Goal: Navigation & Orientation: Find specific page/section

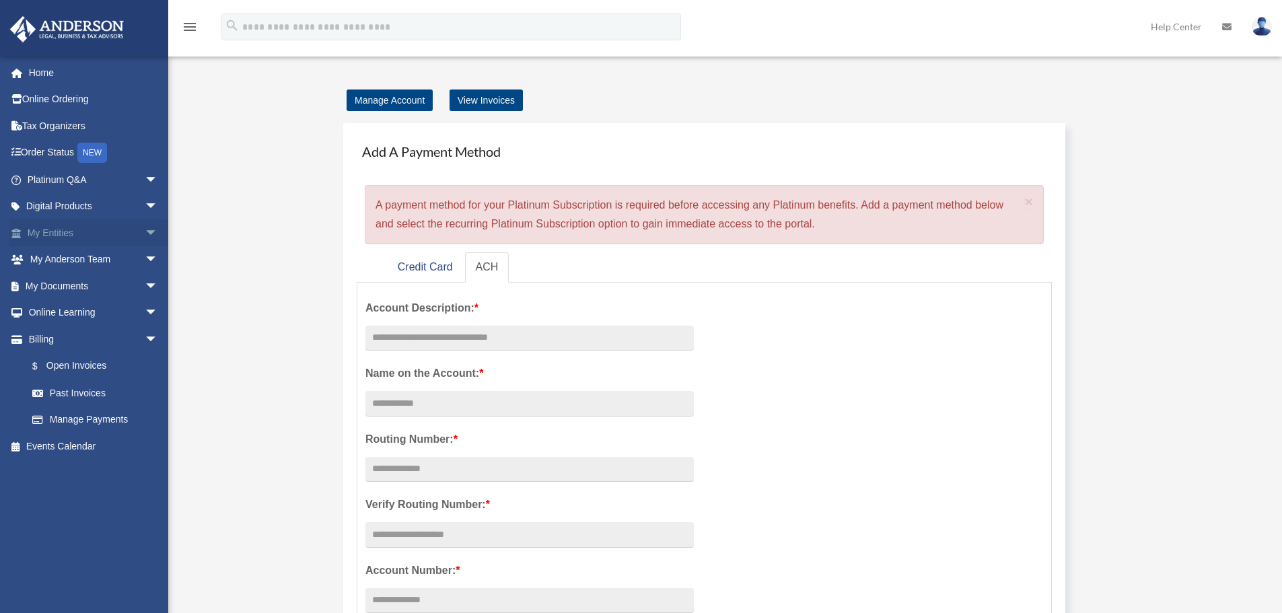
click at [46, 230] on link "My Entities arrow_drop_down" at bounding box center [93, 232] width 169 height 27
click at [145, 232] on span "arrow_drop_down" at bounding box center [158, 233] width 27 height 28
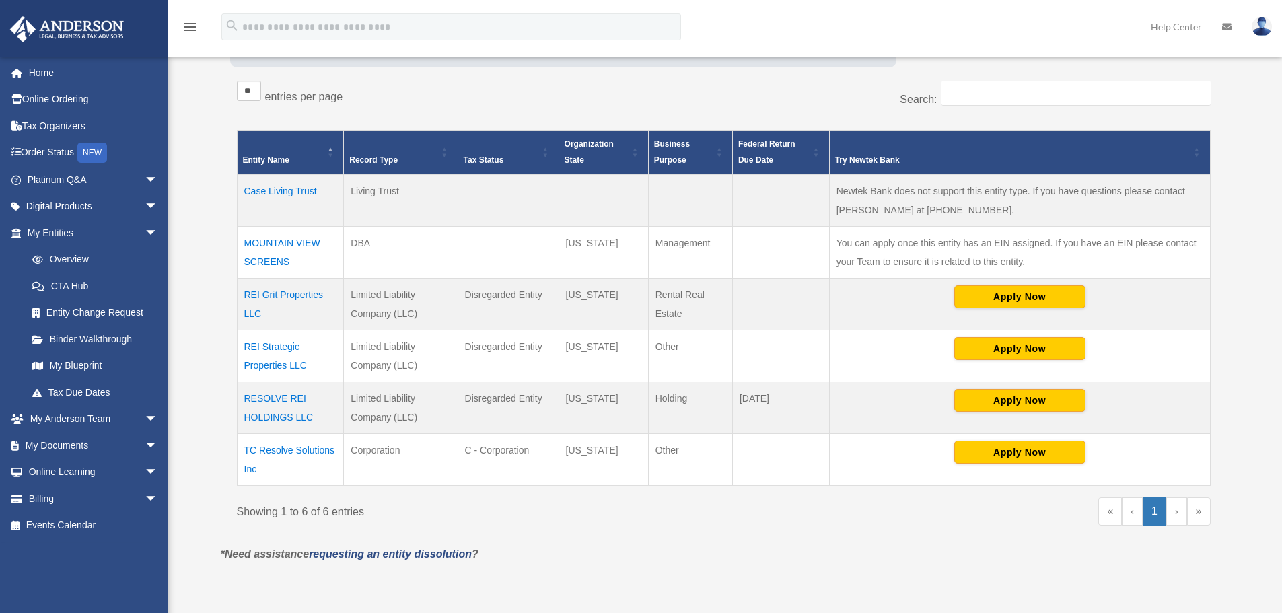
scroll to position [219, 0]
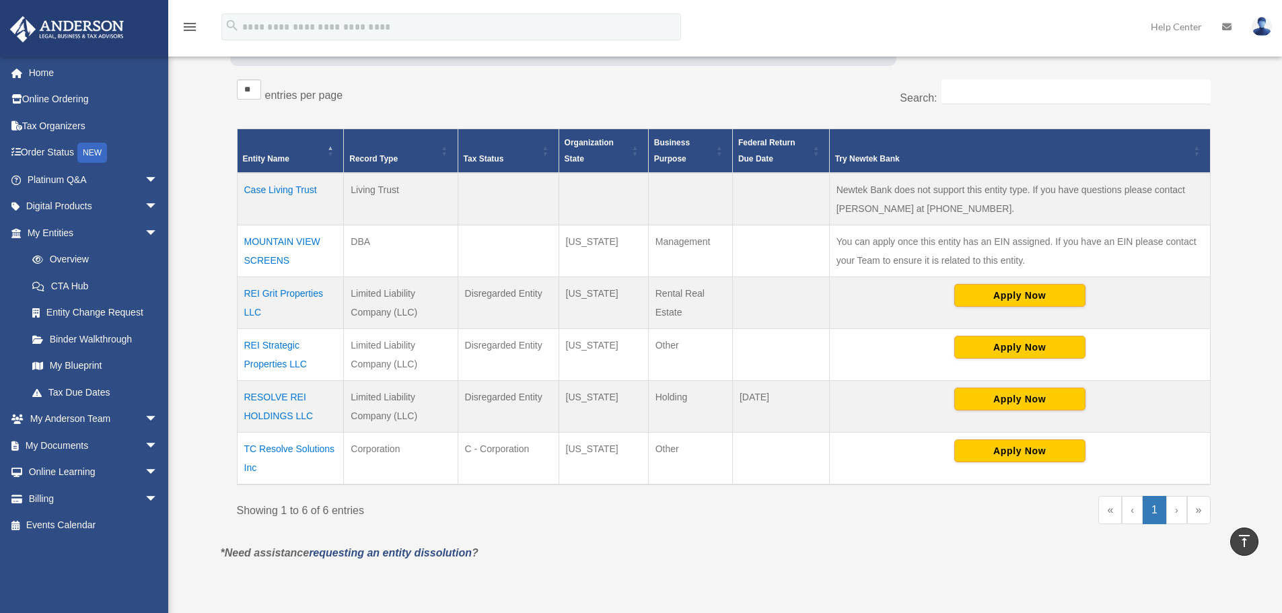
click at [289, 240] on td "MOUNTAIN VIEW SCREENS" at bounding box center [290, 251] width 107 height 52
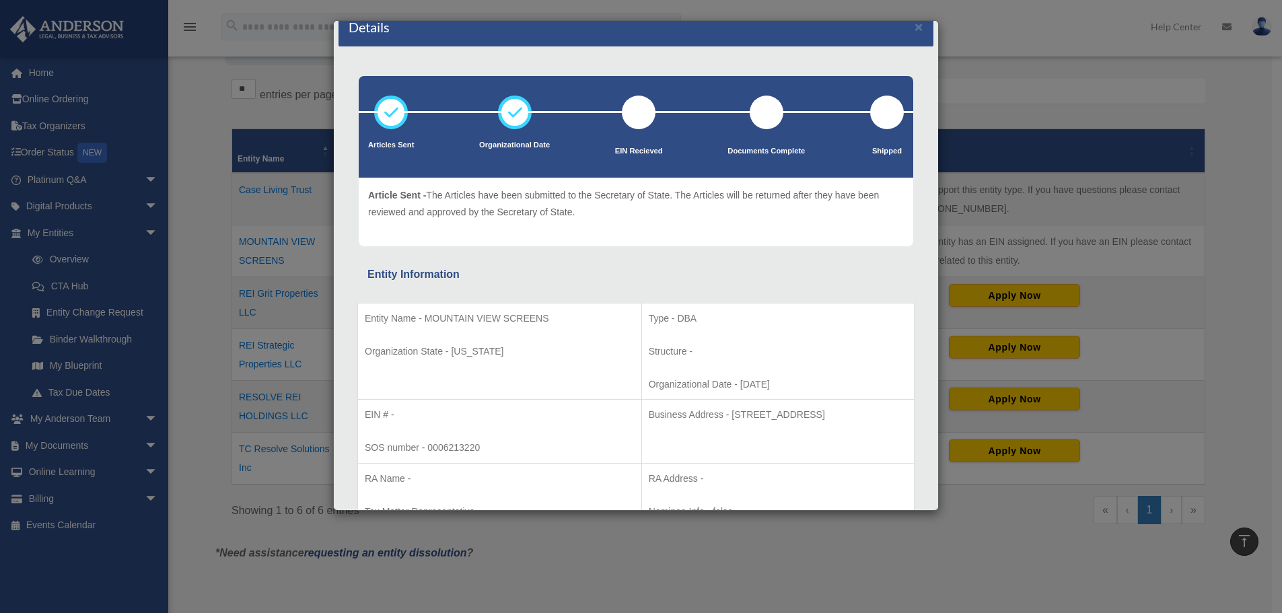
scroll to position [0, 0]
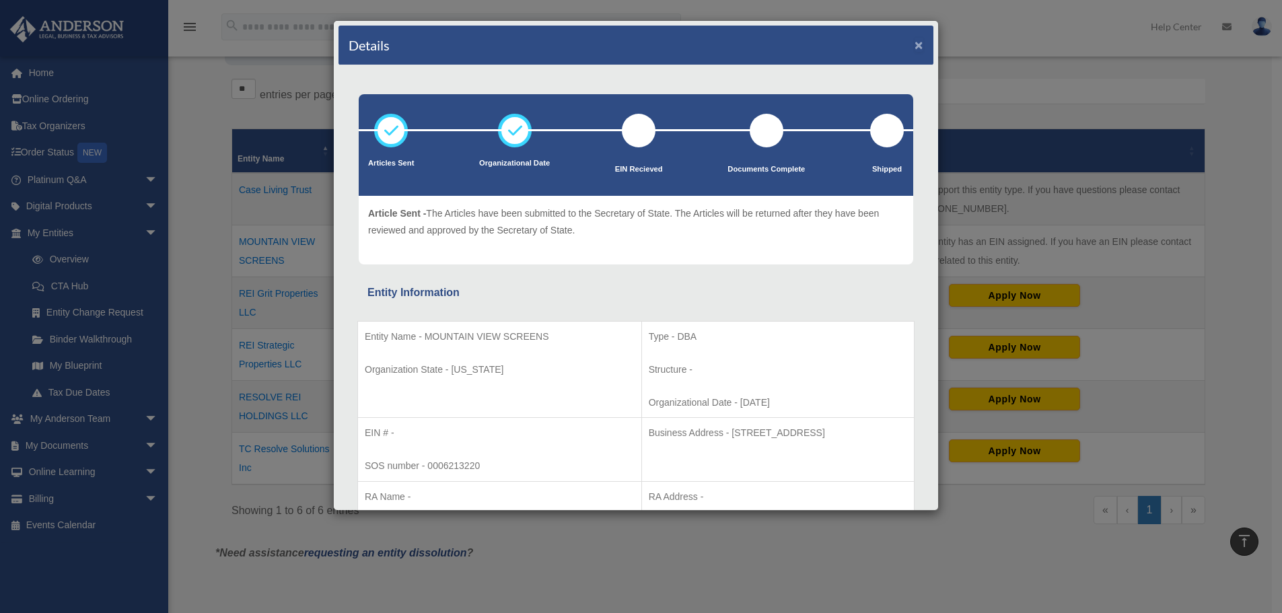
click at [915, 44] on button "×" at bounding box center [919, 45] width 9 height 14
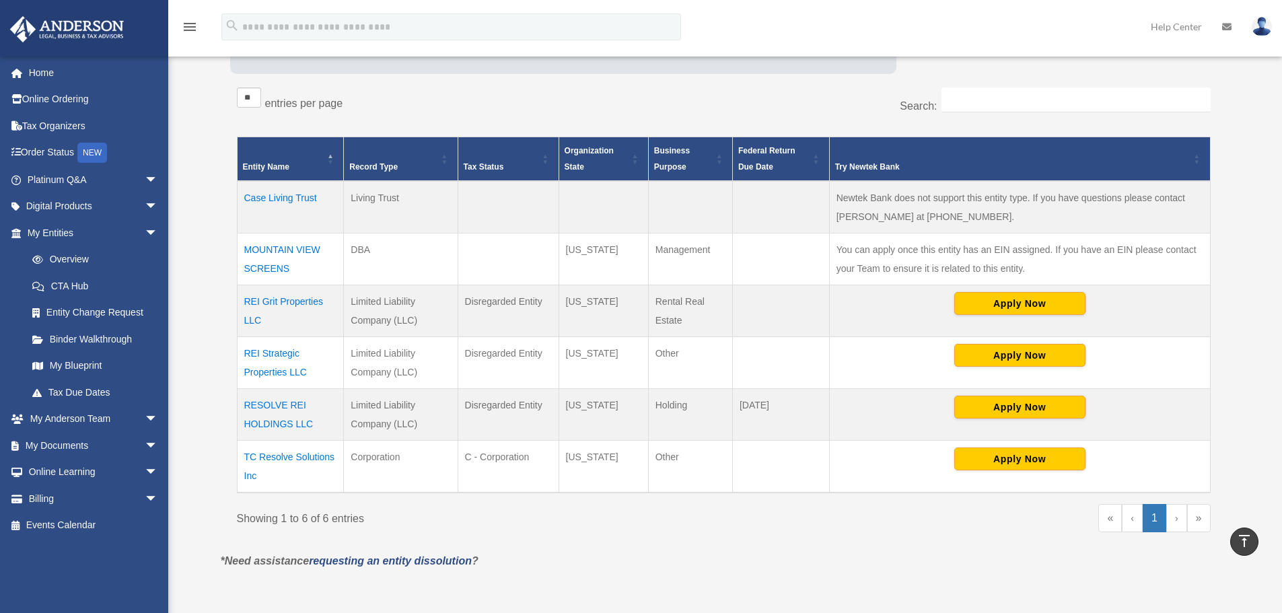
scroll to position [210, 0]
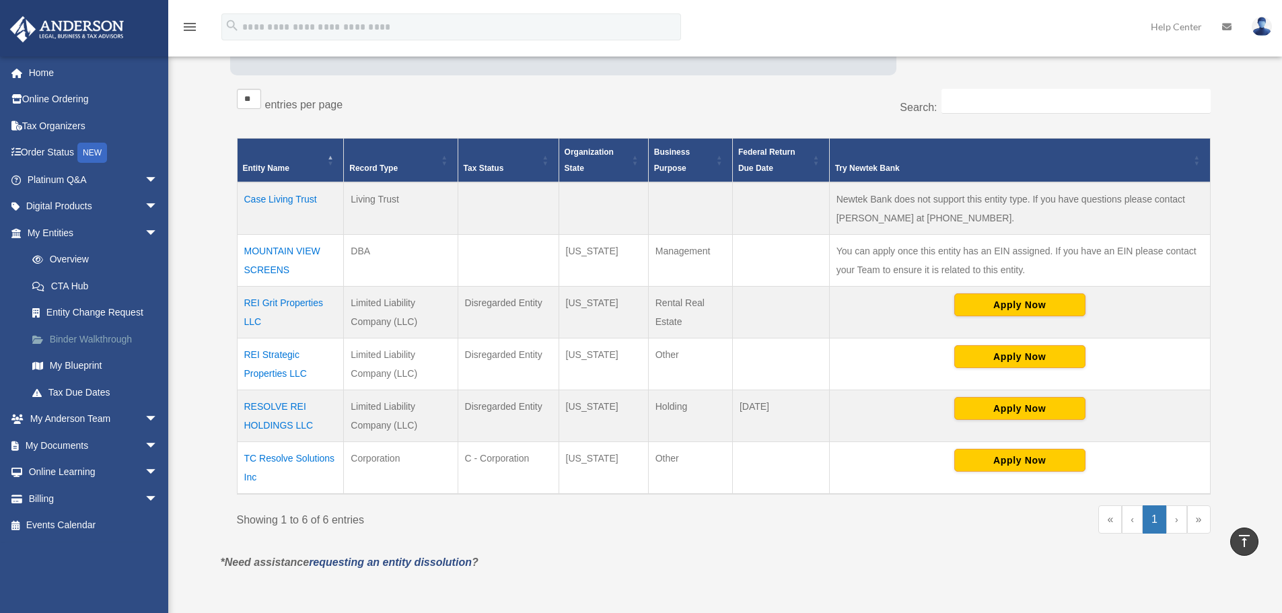
click at [88, 338] on link "Binder Walkthrough" at bounding box center [99, 339] width 160 height 27
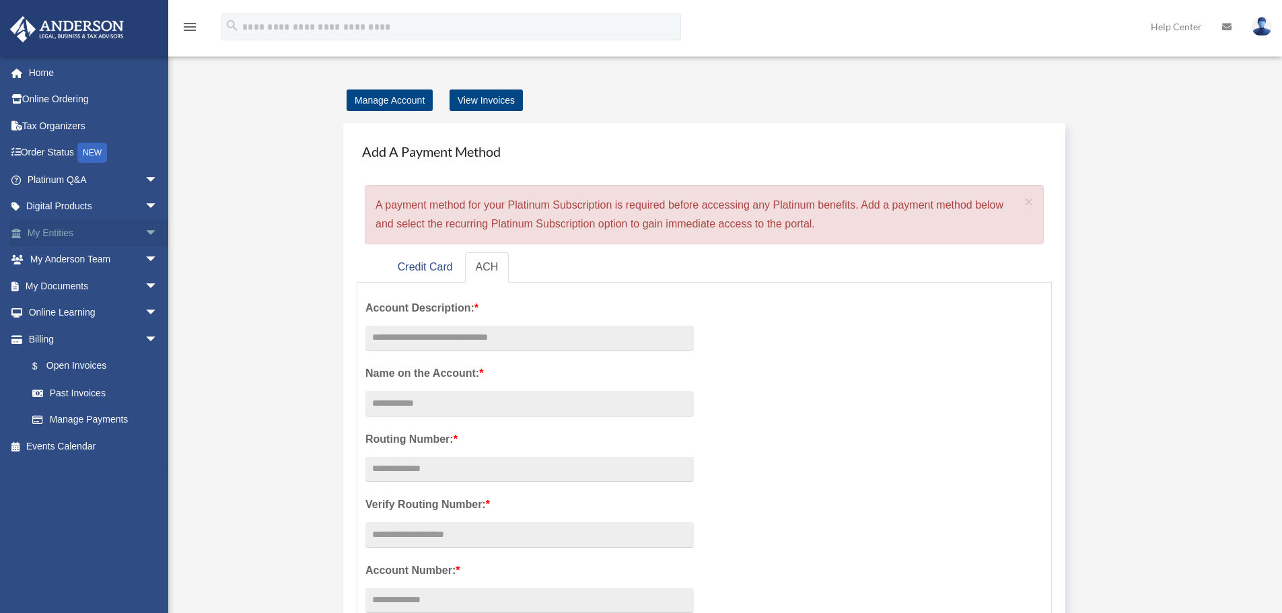
click at [145, 230] on span "arrow_drop_down" at bounding box center [158, 233] width 27 height 28
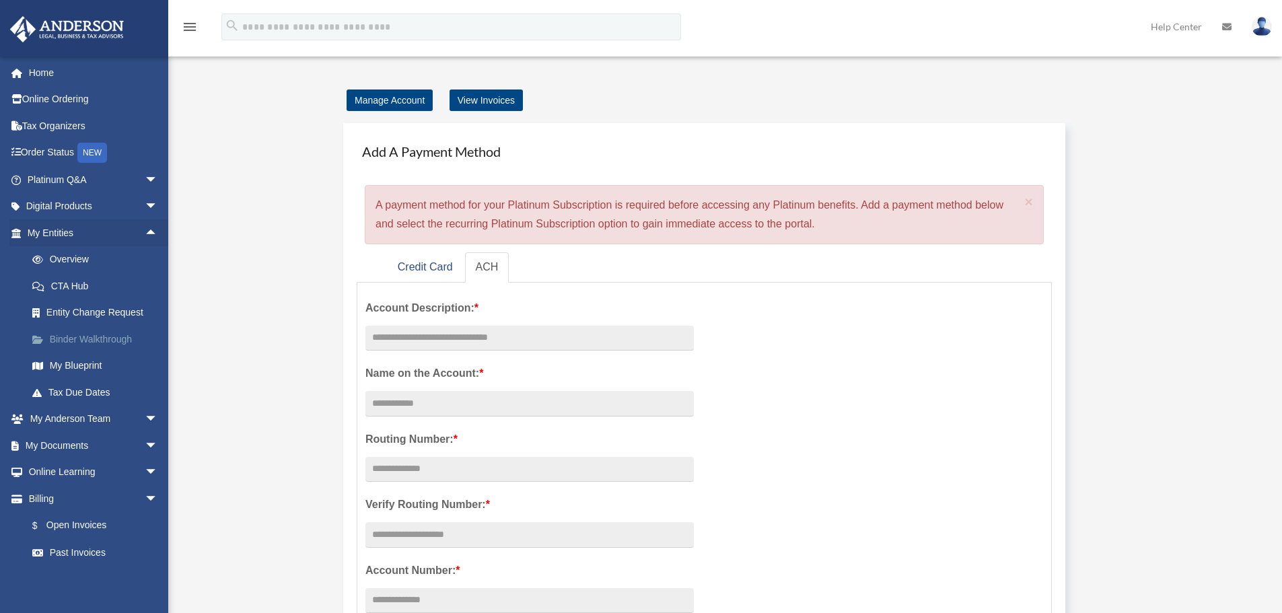
click at [75, 339] on link "Binder Walkthrough" at bounding box center [99, 339] width 160 height 27
click at [145, 311] on span "arrow_drop_down" at bounding box center [158, 314] width 27 height 28
click at [145, 285] on span "arrow_drop_down" at bounding box center [158, 287] width 27 height 28
click at [145, 261] on span "arrow_drop_down" at bounding box center [158, 260] width 27 height 28
click at [89, 283] on link "My Anderson Team" at bounding box center [99, 286] width 160 height 27
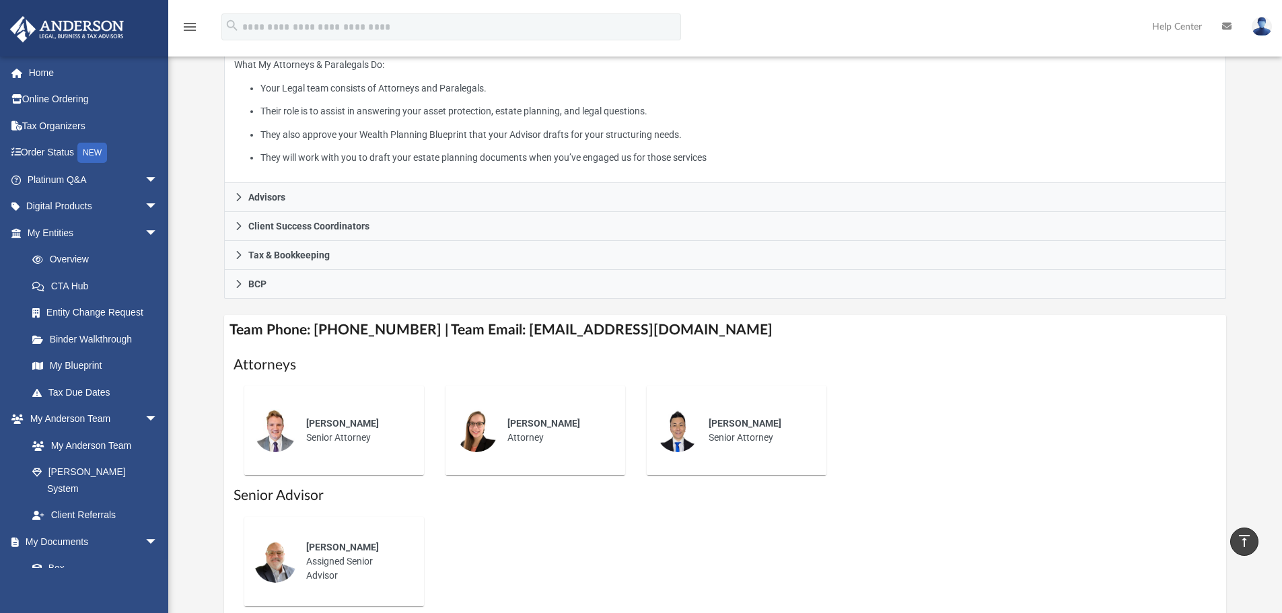
scroll to position [236, 0]
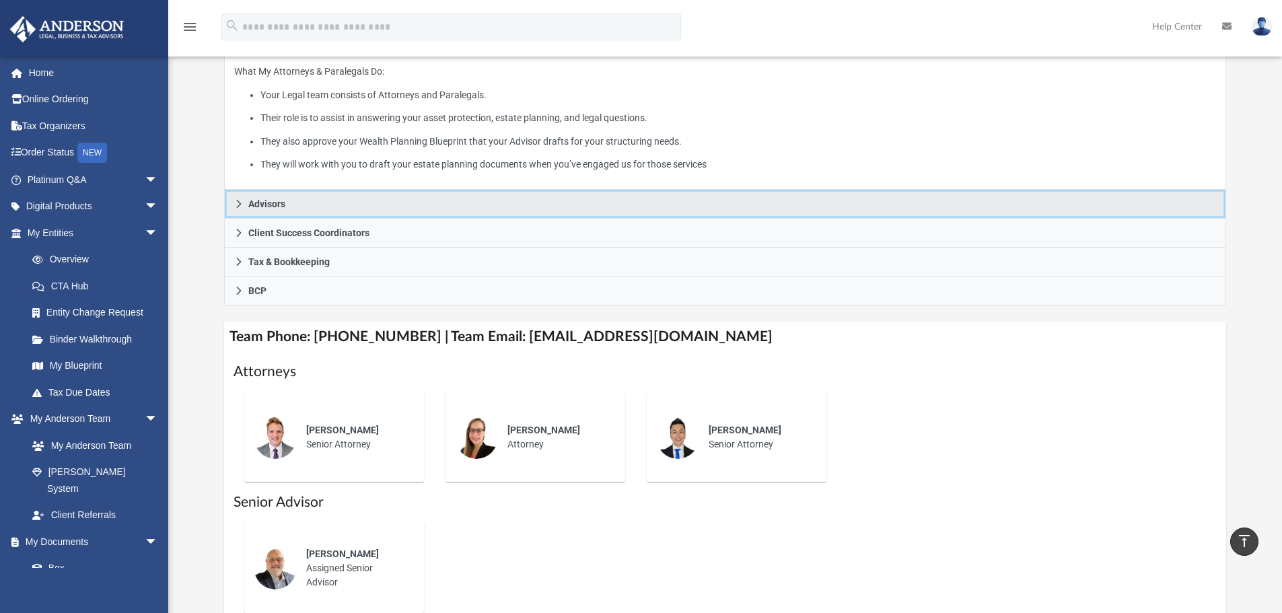
click at [235, 202] on icon at bounding box center [238, 203] width 9 height 9
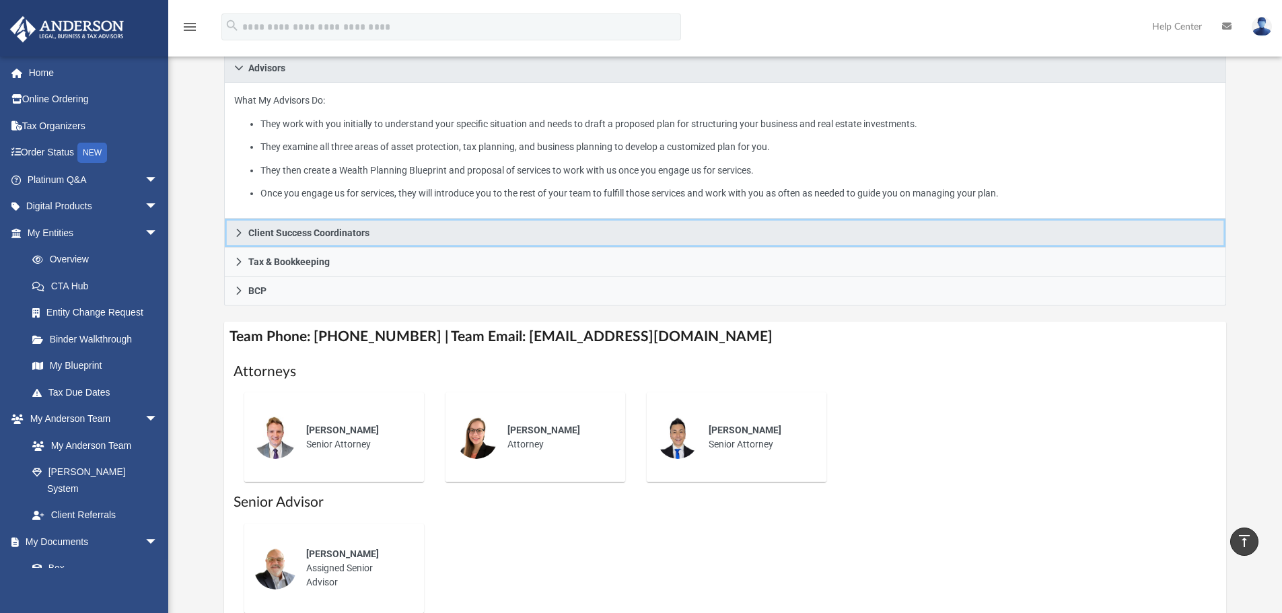
click at [239, 234] on icon at bounding box center [238, 232] width 9 height 9
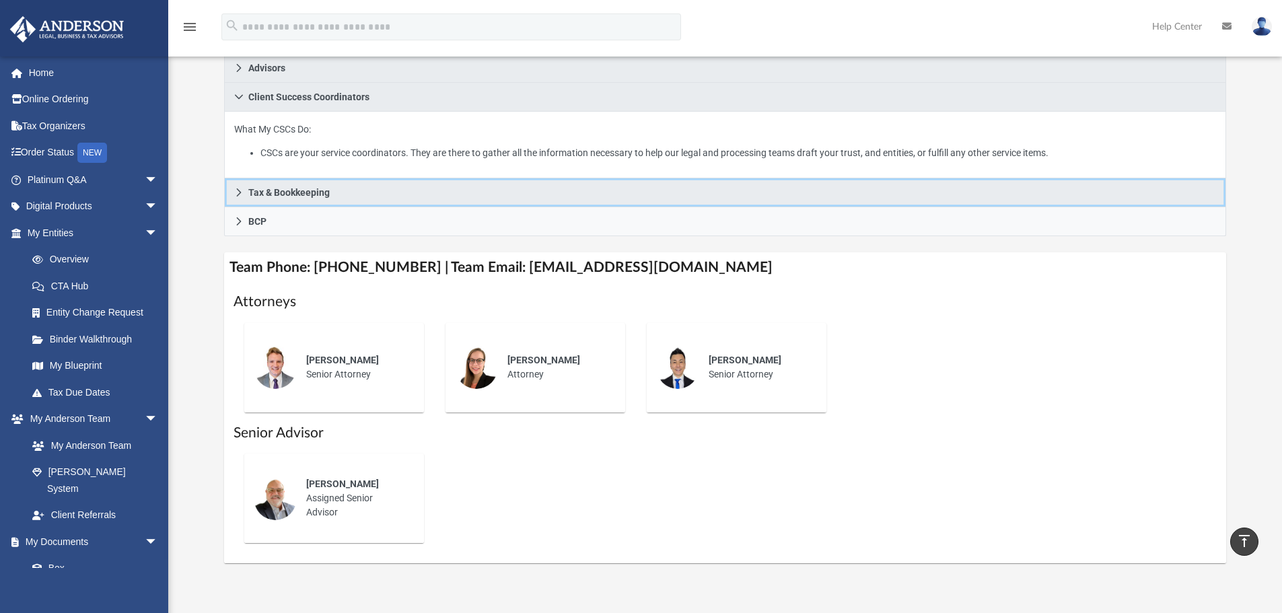
click at [239, 190] on icon at bounding box center [238, 192] width 5 height 8
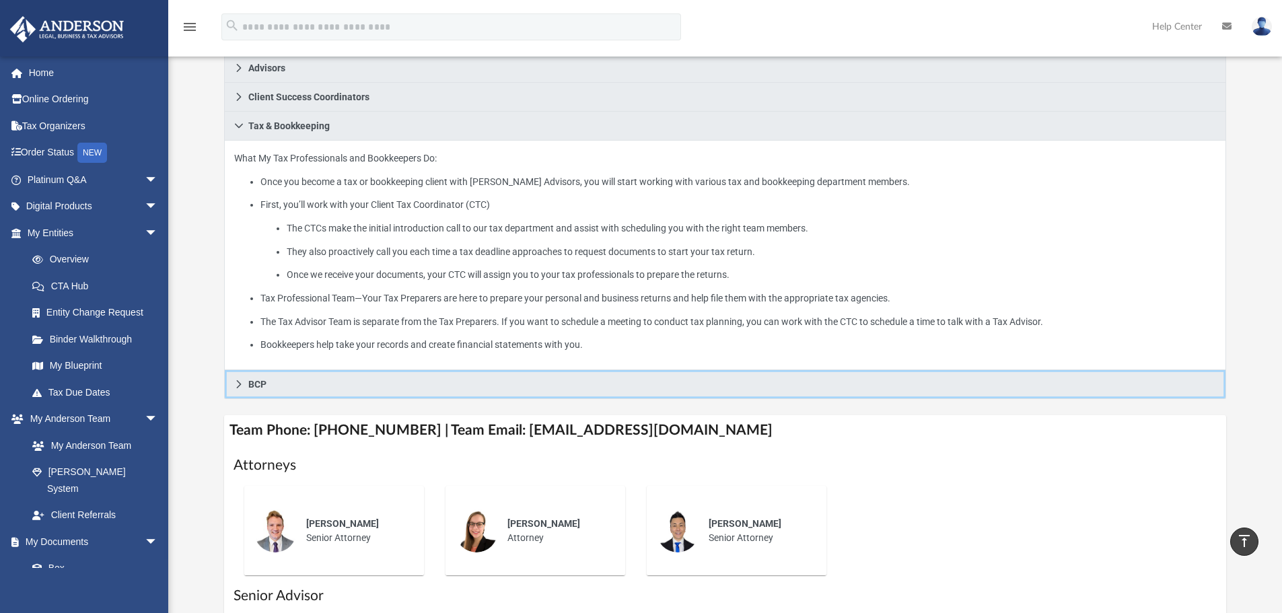
click at [237, 382] on icon at bounding box center [238, 384] width 5 height 8
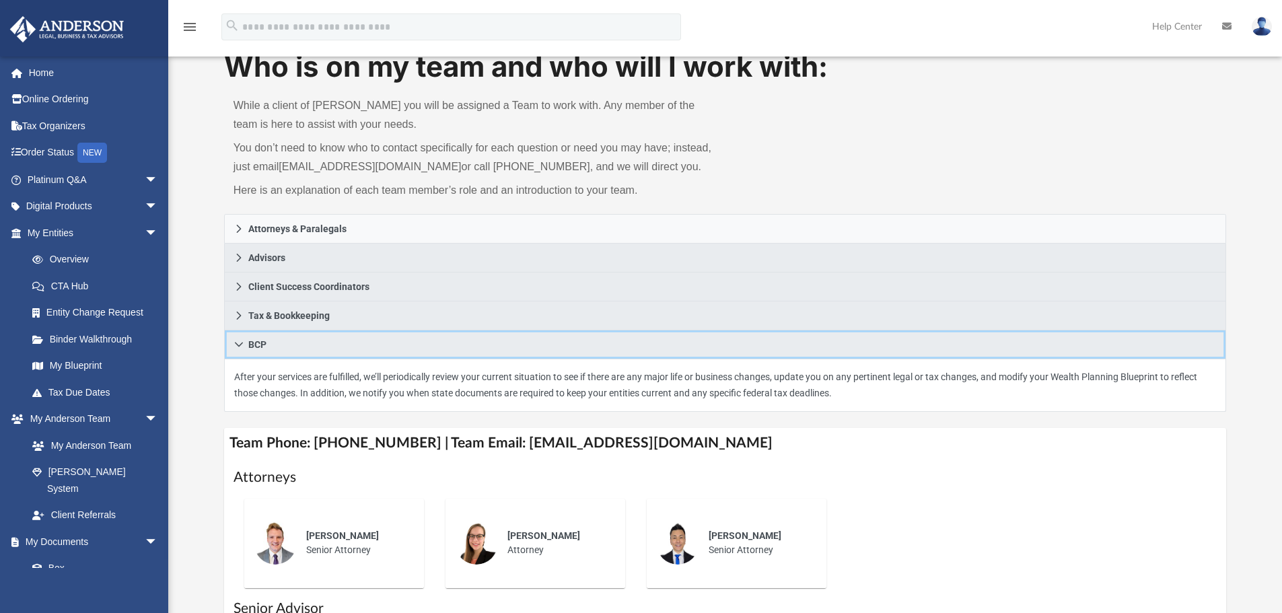
scroll to position [0, 0]
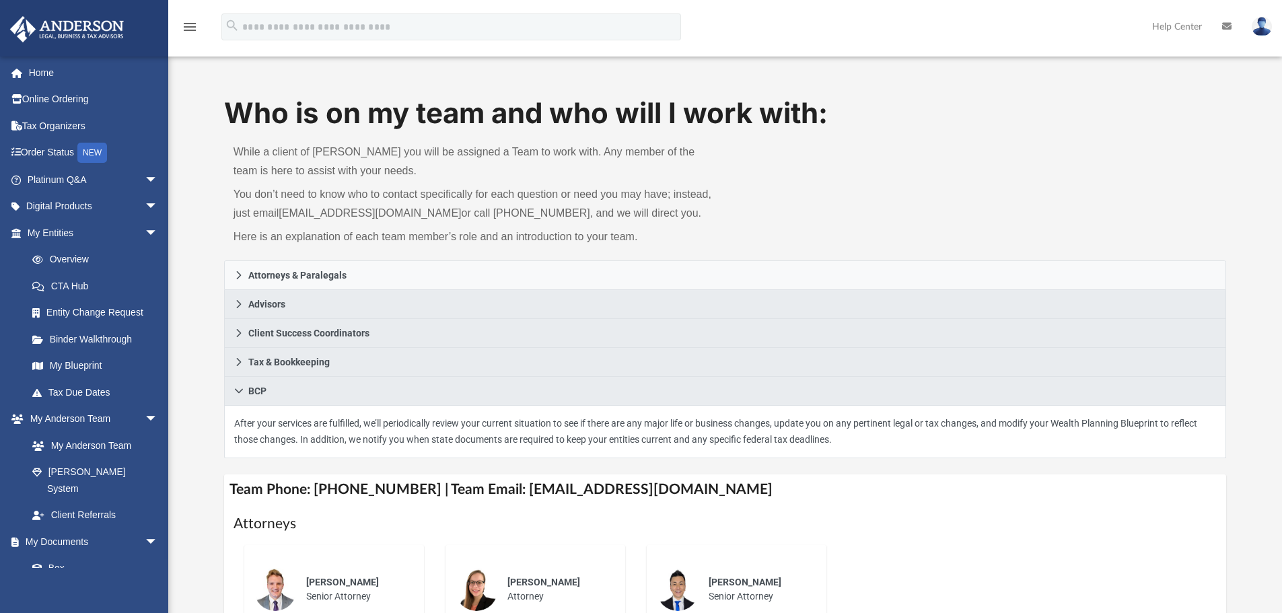
click at [1018, 223] on div "Who is on my team and who will I work with: While a client of Anderson you will…" at bounding box center [725, 177] width 1003 height 167
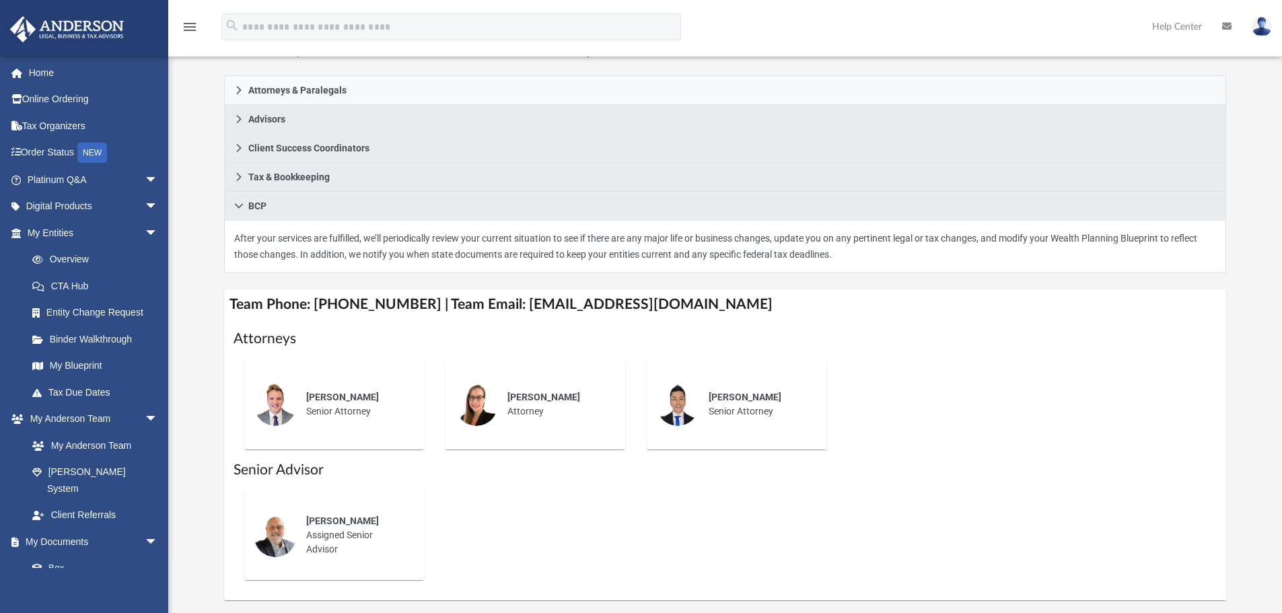
scroll to position [219, 0]
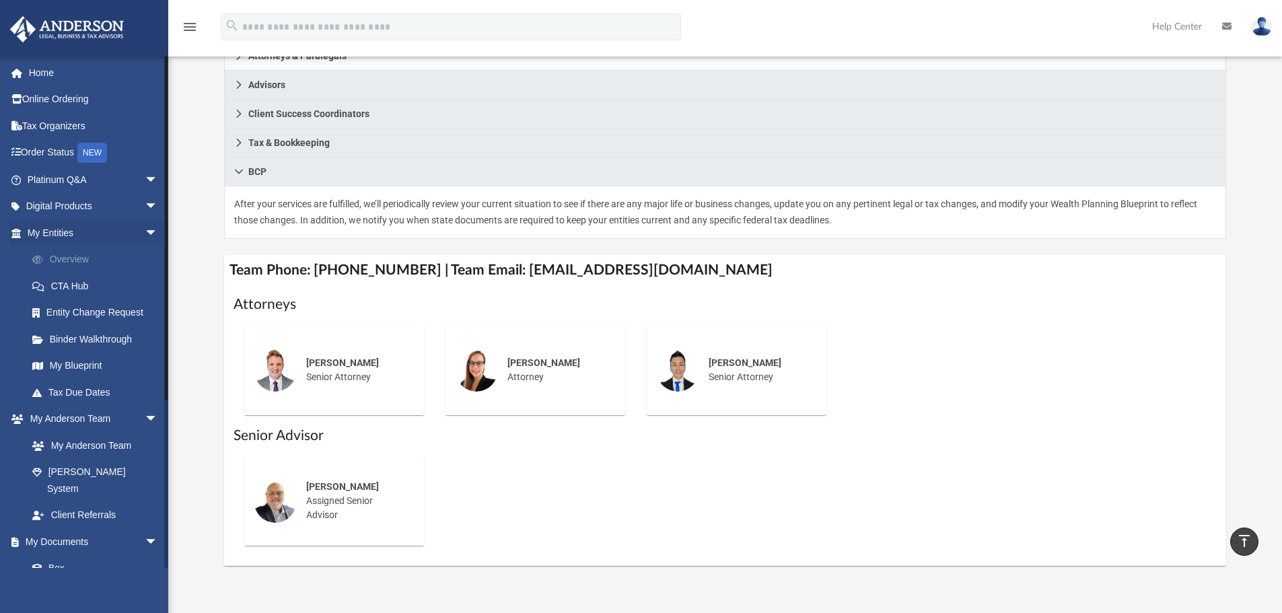
click at [70, 258] on link "Overview" at bounding box center [99, 259] width 160 height 27
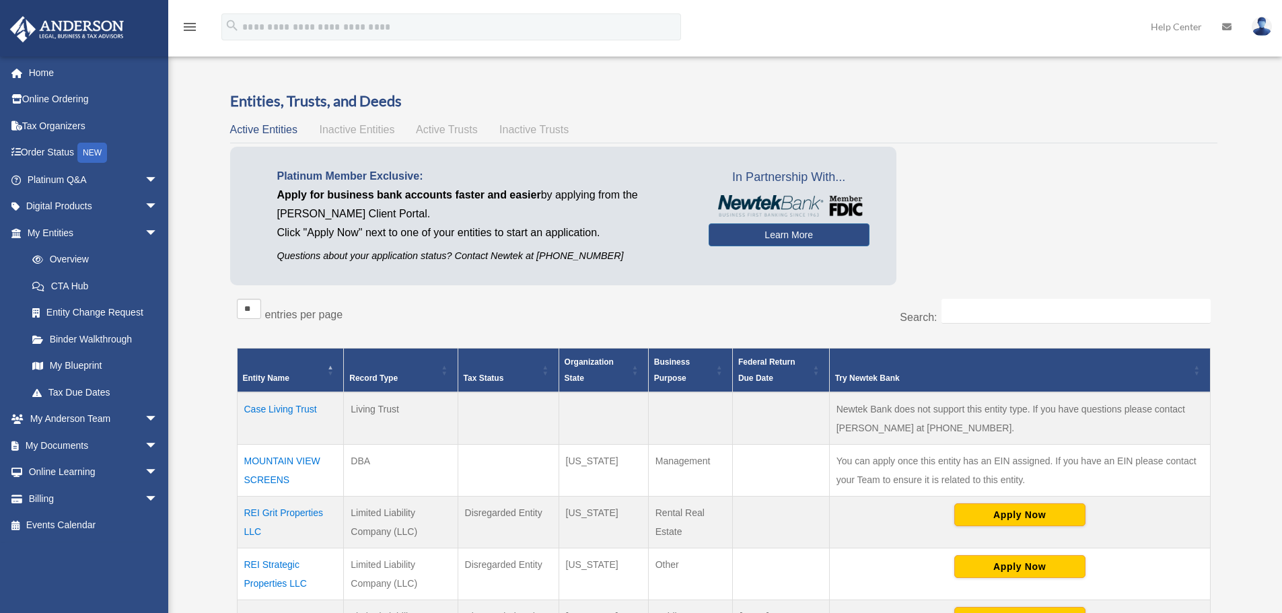
click at [442, 129] on span "Active Trusts" at bounding box center [447, 129] width 62 height 11
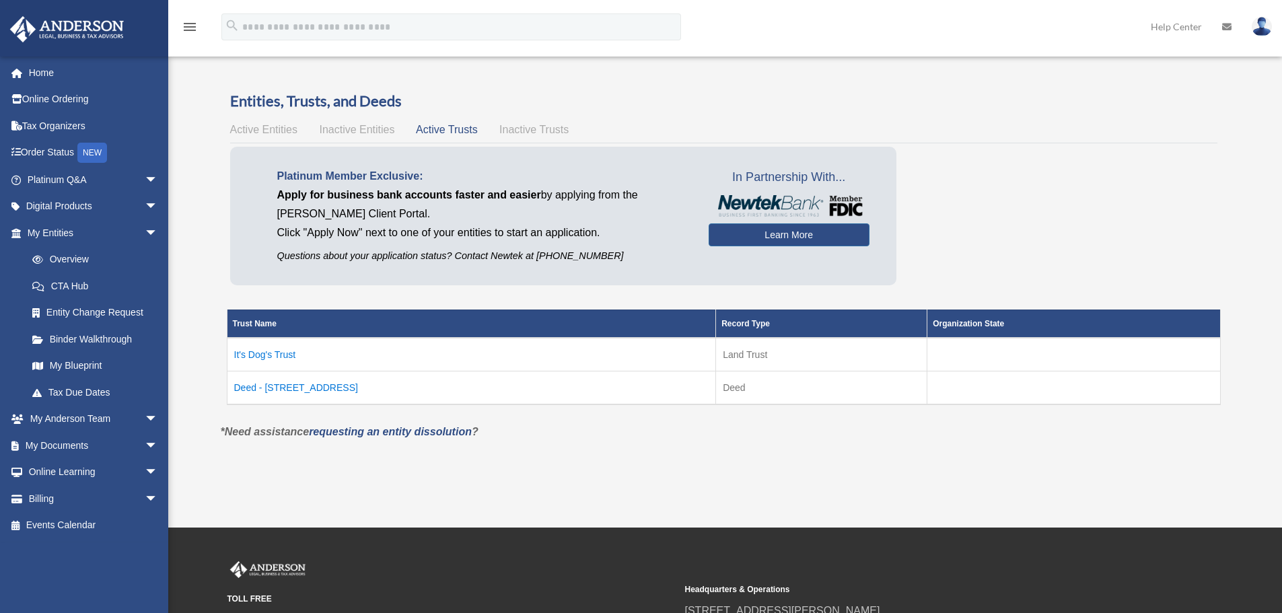
click at [527, 126] on span "Inactive Trusts" at bounding box center [533, 129] width 69 height 11
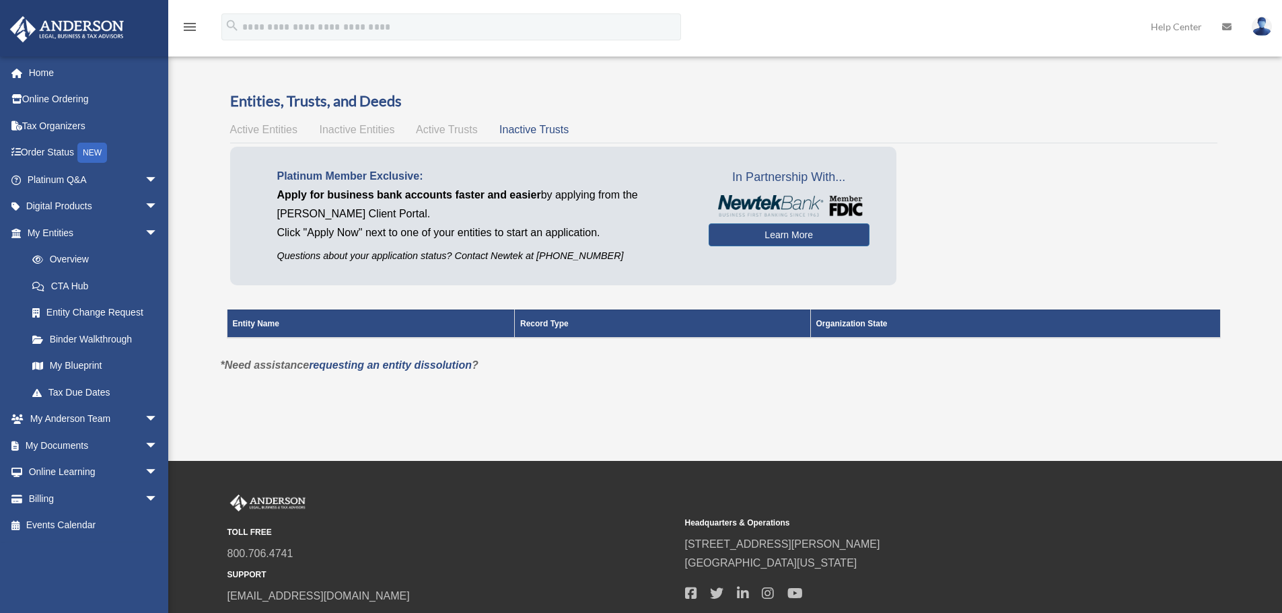
click at [376, 126] on span "Inactive Entities" at bounding box center [356, 129] width 75 height 11
click at [429, 131] on span "Active Trusts" at bounding box center [447, 129] width 62 height 11
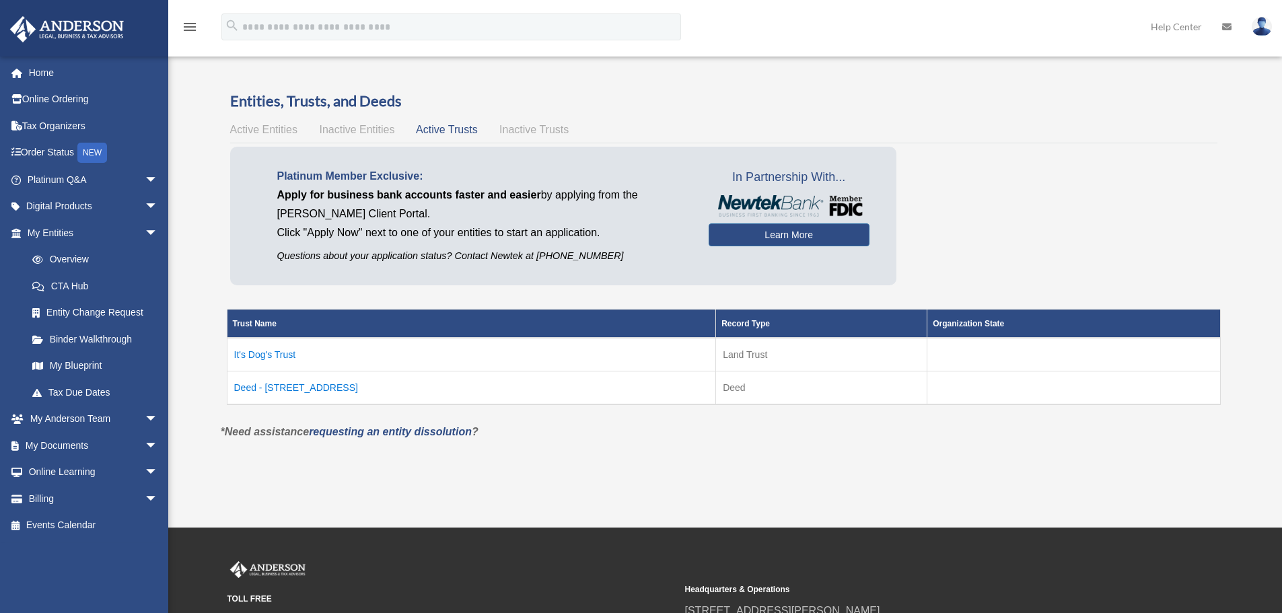
click at [258, 131] on span "Active Entities" at bounding box center [263, 129] width 67 height 11
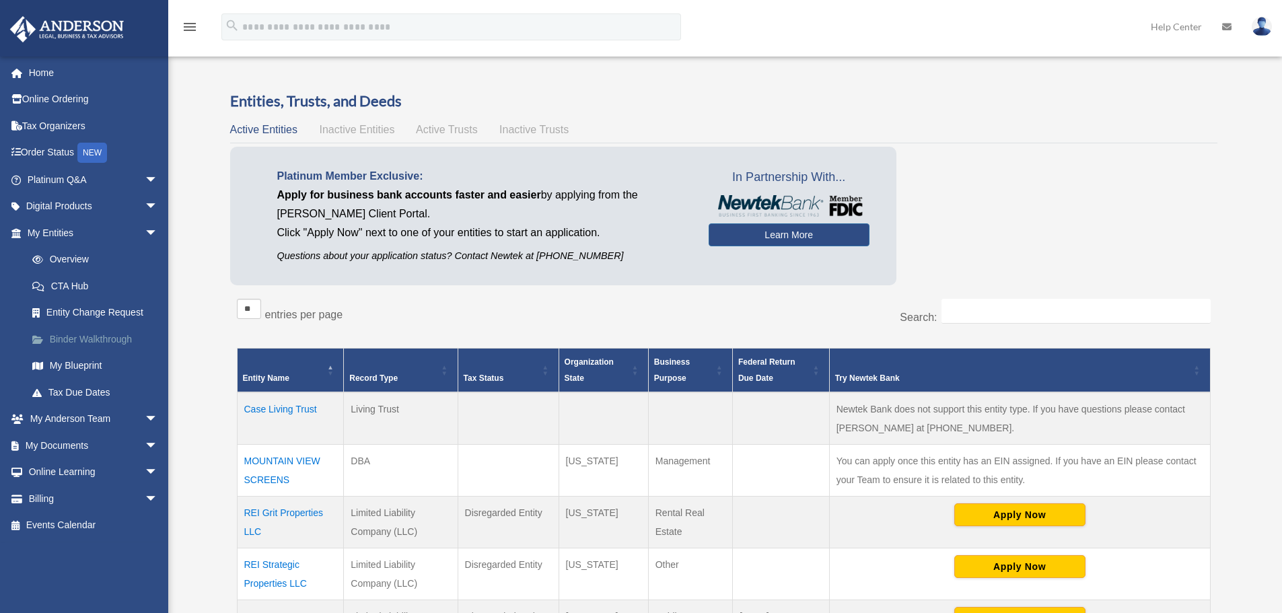
click at [107, 337] on link "Binder Walkthrough" at bounding box center [99, 339] width 160 height 27
click at [69, 363] on link "My Blueprint" at bounding box center [99, 366] width 160 height 27
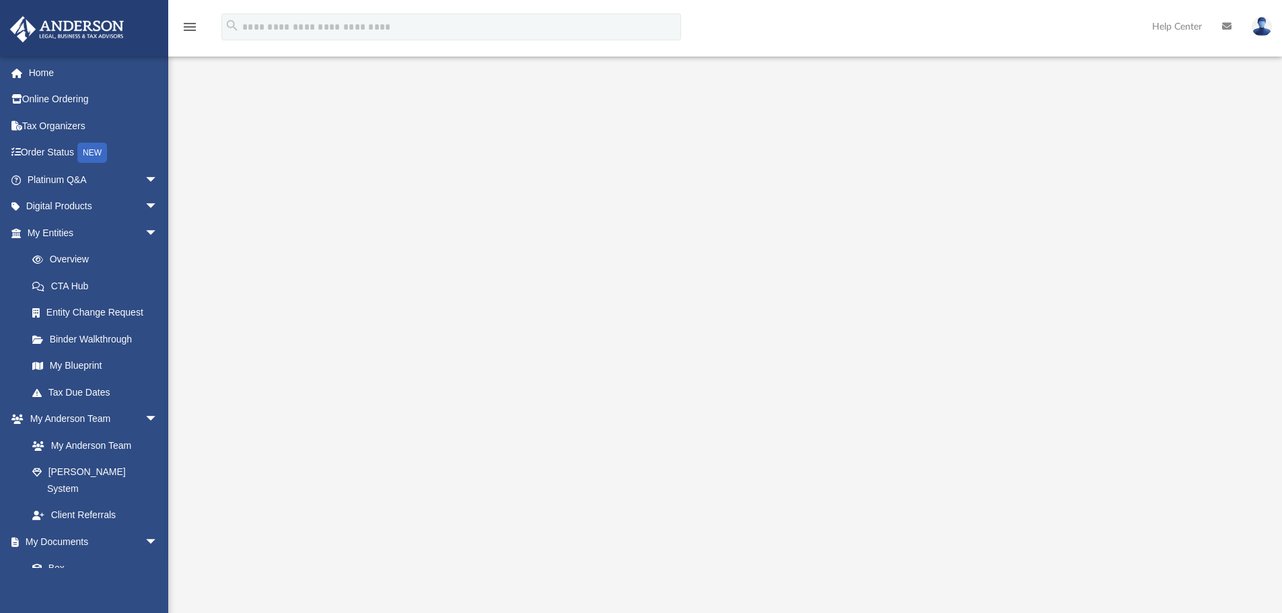
scroll to position [63, 0]
click at [306, 543] on div at bounding box center [725, 300] width 1003 height 538
click at [65, 261] on link "Overview" at bounding box center [99, 259] width 160 height 27
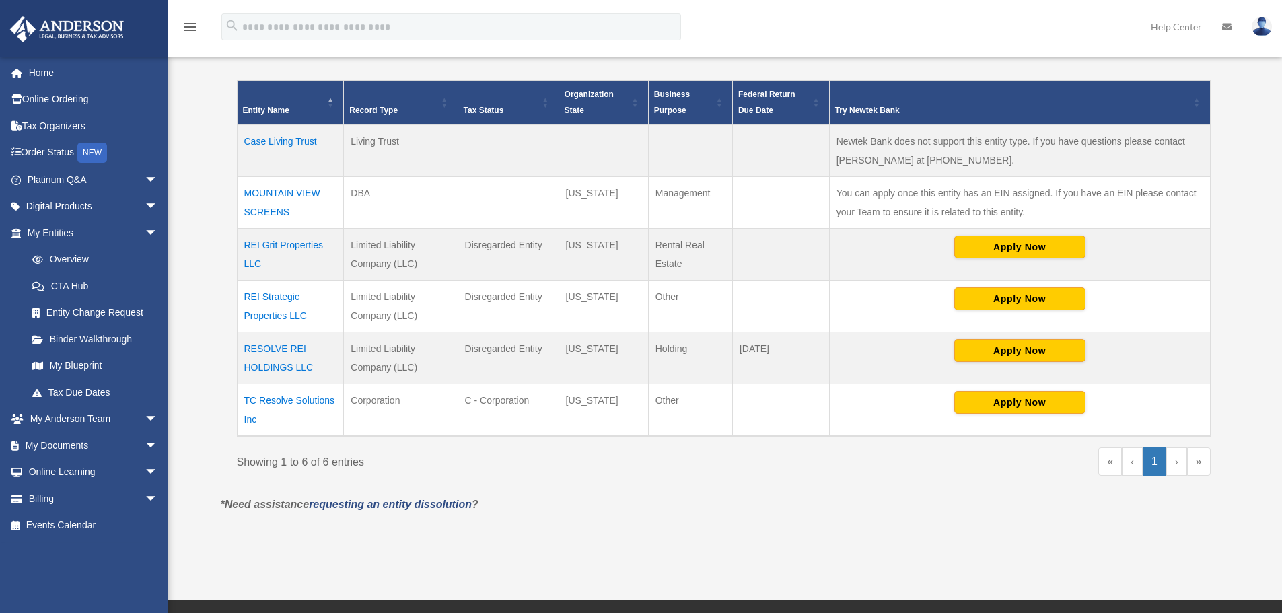
scroll to position [271, 0]
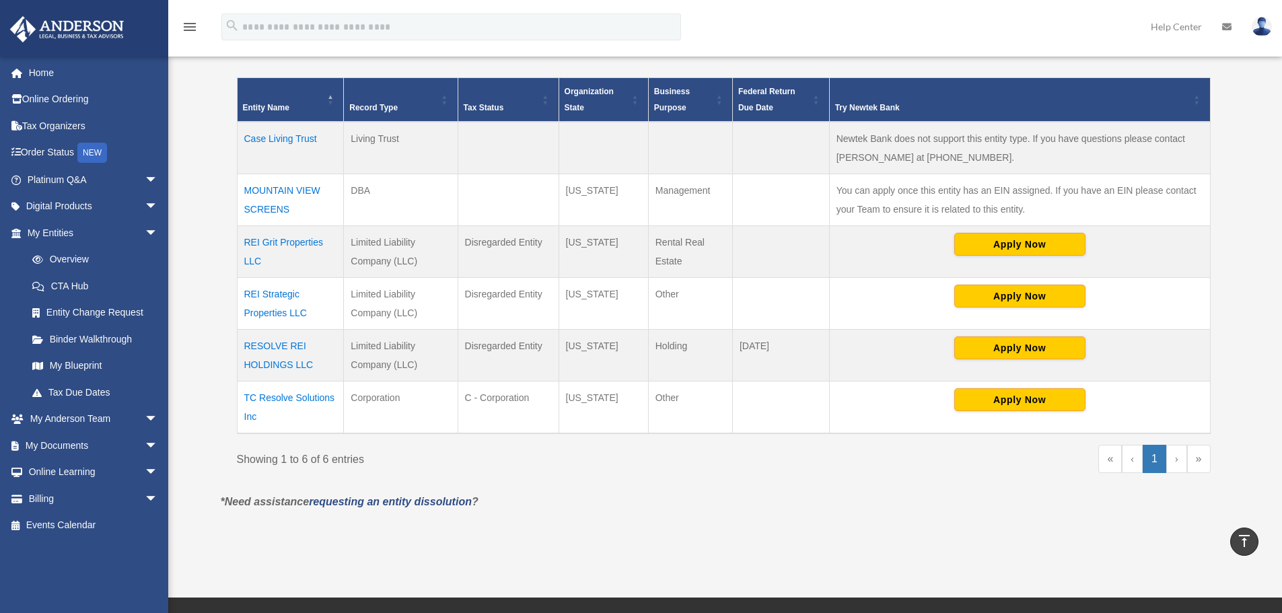
click at [267, 200] on td "MOUNTAIN VIEW SCREENS" at bounding box center [290, 200] width 107 height 52
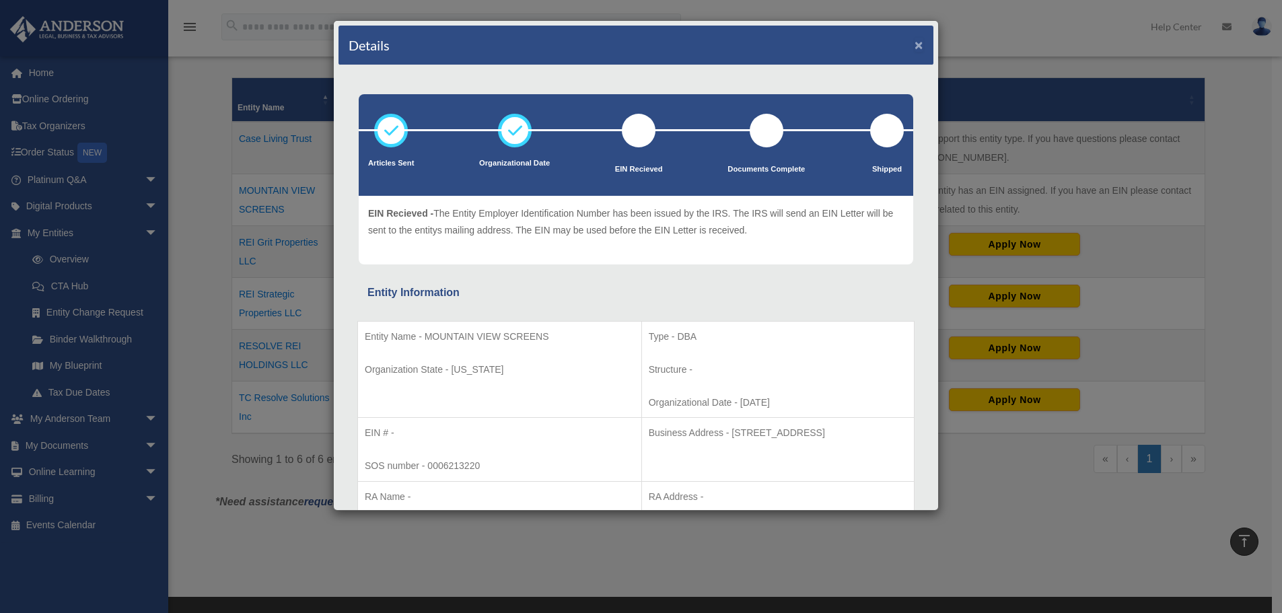
click at [915, 43] on button "×" at bounding box center [919, 45] width 9 height 14
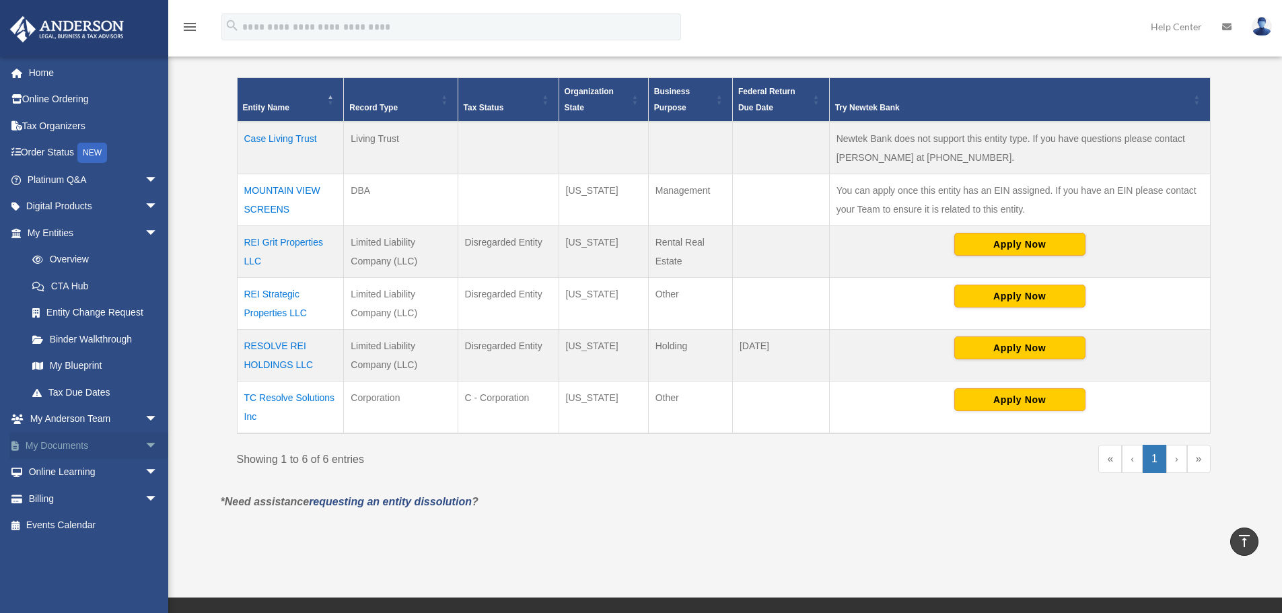
click at [145, 442] on span "arrow_drop_down" at bounding box center [158, 446] width 27 height 28
click at [73, 361] on link "My Blueprint" at bounding box center [99, 366] width 160 height 27
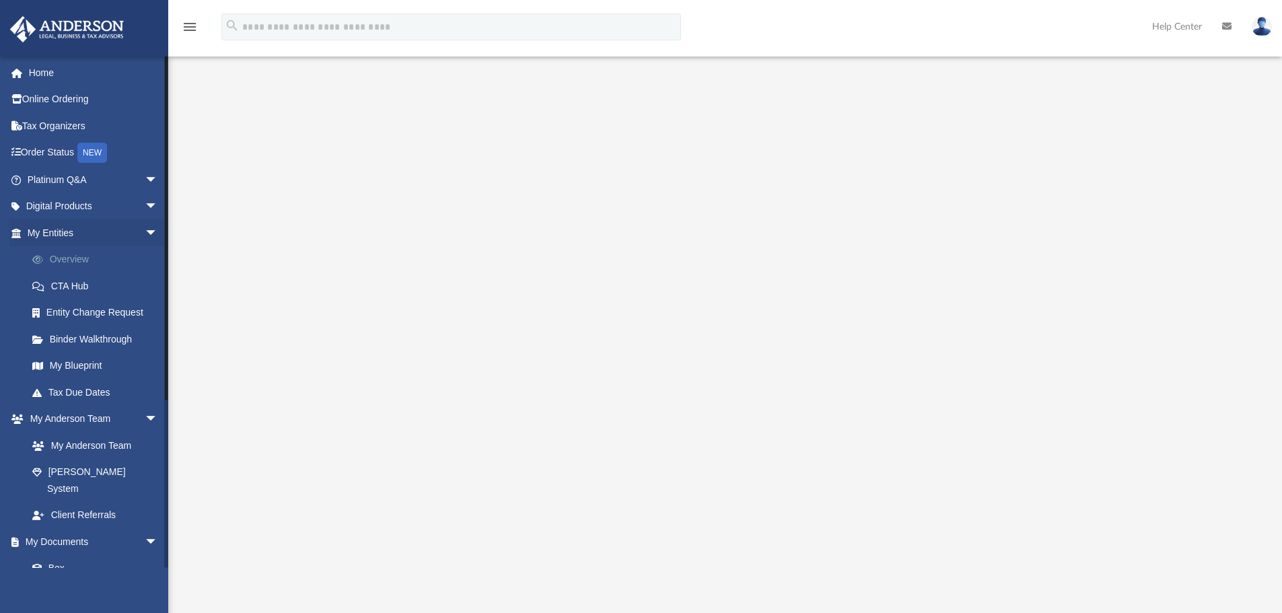
click at [69, 260] on link "Overview" at bounding box center [99, 259] width 160 height 27
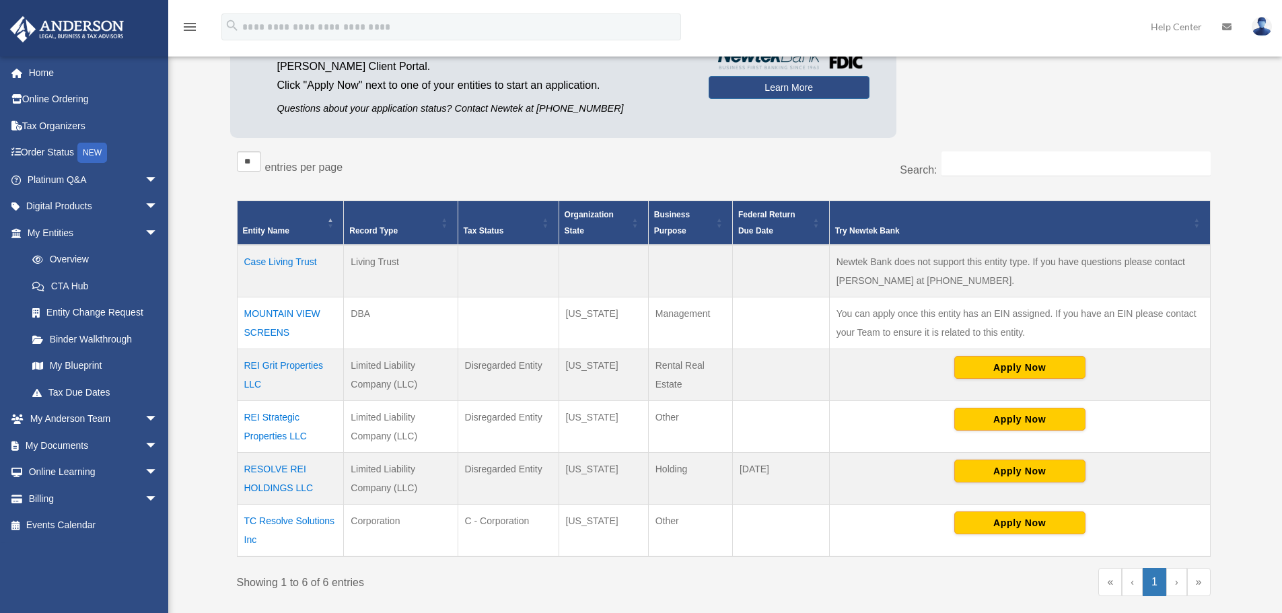
scroll to position [150, 0]
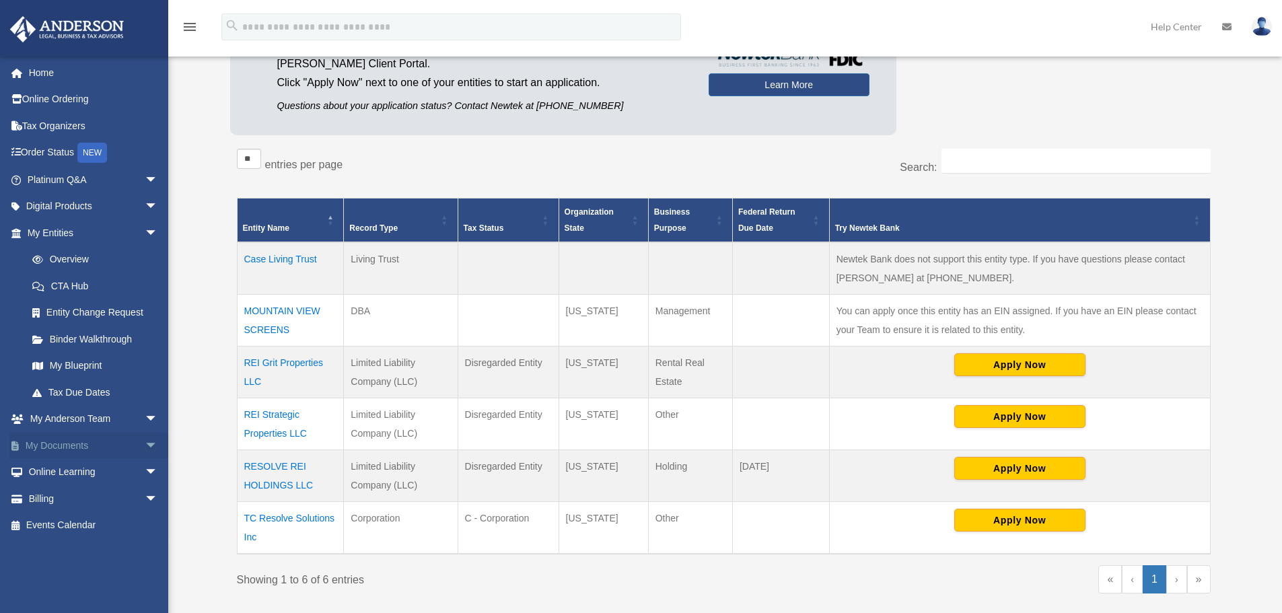
click at [78, 442] on link "My Documents arrow_drop_down" at bounding box center [93, 445] width 169 height 27
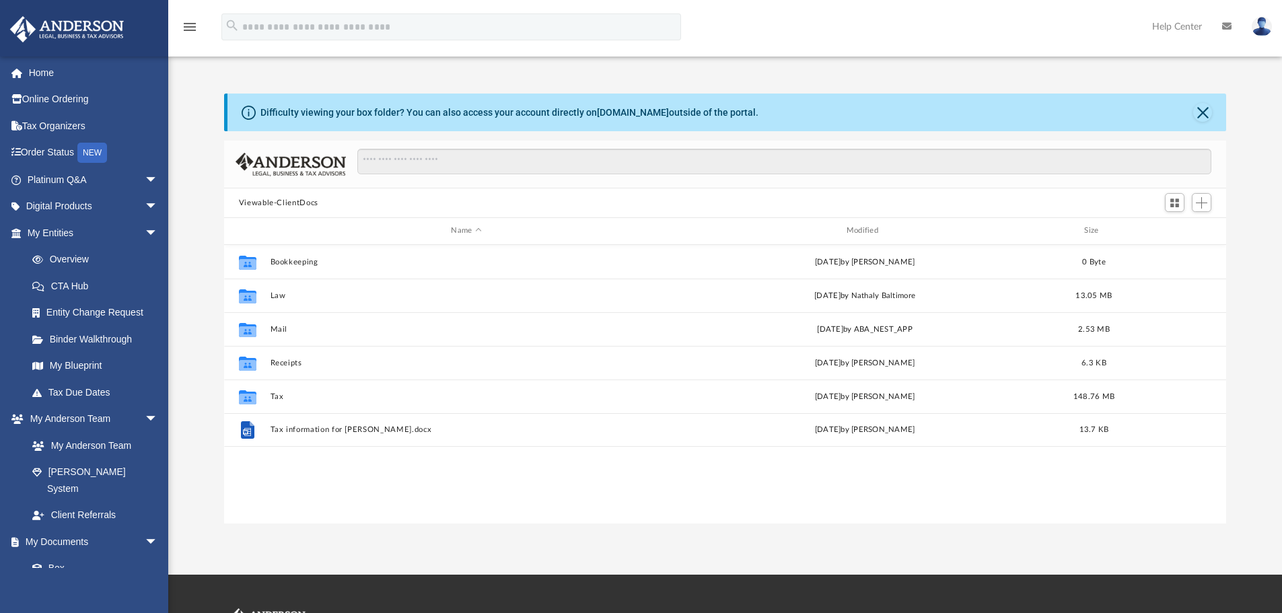
scroll to position [296, 992]
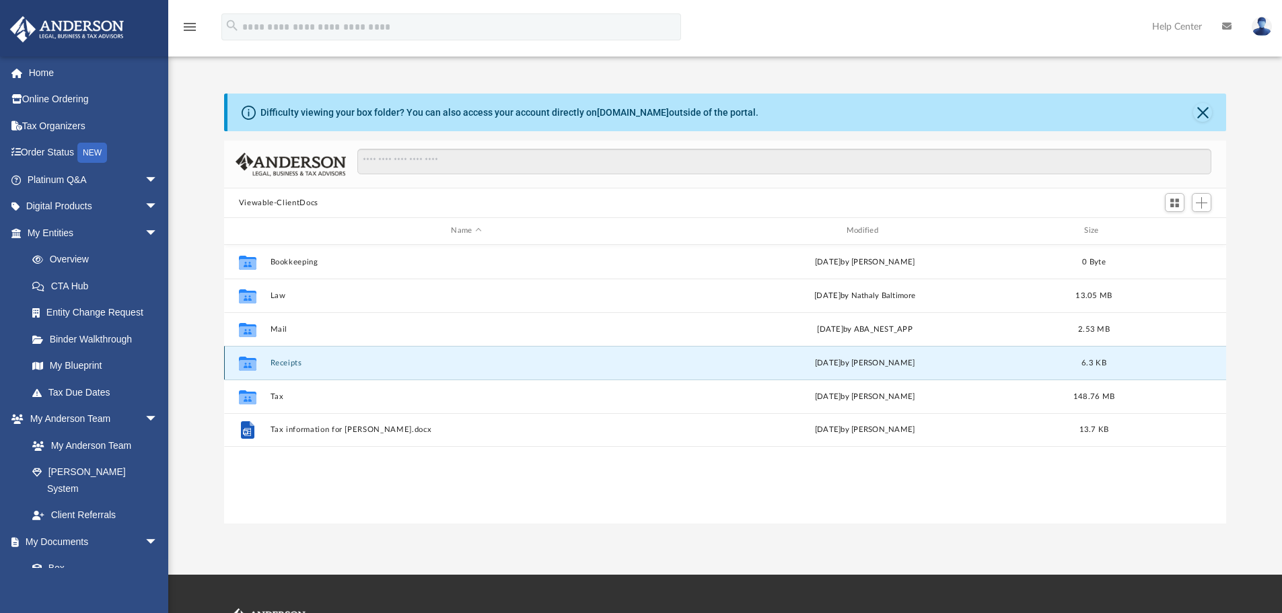
click at [283, 363] on button "Receipts" at bounding box center [466, 363] width 392 height 9
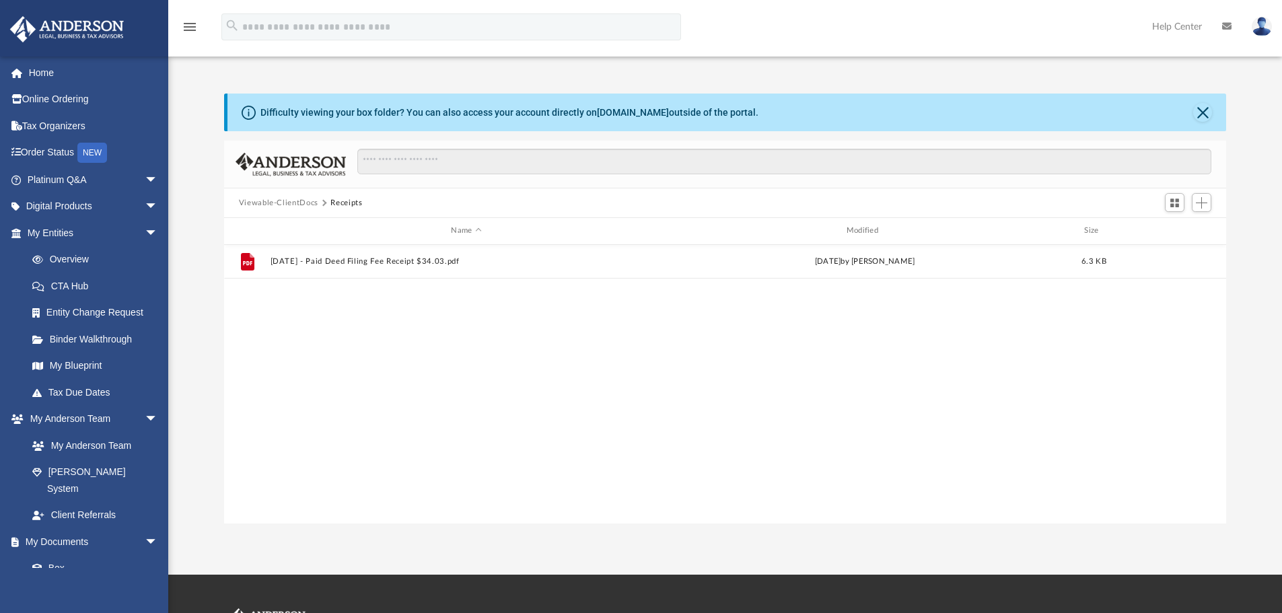
click at [265, 203] on button "Viewable-ClientDocs" at bounding box center [278, 203] width 79 height 12
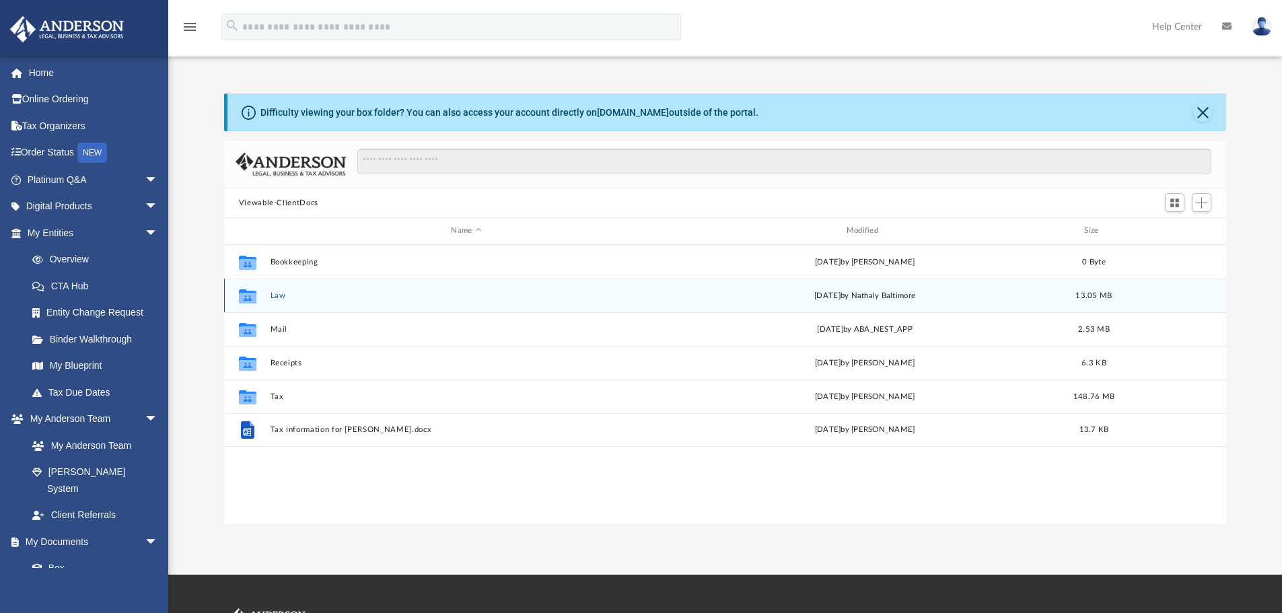
click at [283, 295] on button "Law" at bounding box center [466, 295] width 392 height 9
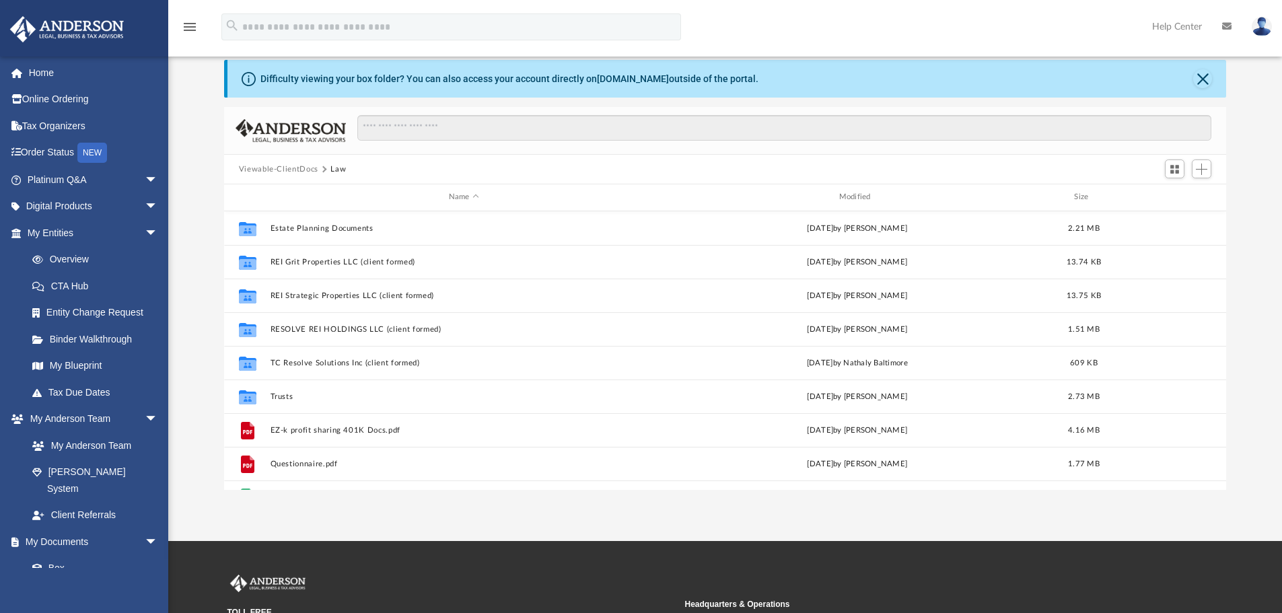
scroll to position [31, 0]
